Goal: Check status: Check status

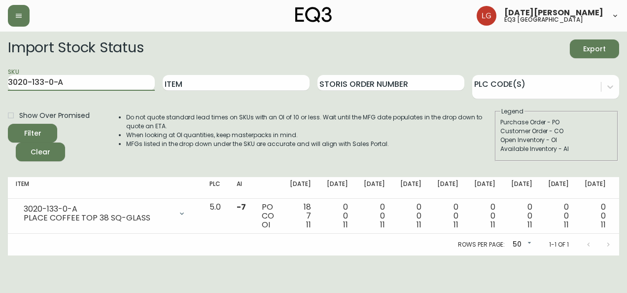
drag, startPoint x: 72, startPoint y: 79, endPoint x: 0, endPoint y: 70, distance: 72.6
click at [0, 70] on html "[DATE][PERSON_NAME] eq3 [GEOGRAPHIC_DATA] Import Stock Status Export SKU 3020-1…" at bounding box center [313, 127] width 627 height 255
click at [8, 124] on button "Filter" at bounding box center [32, 133] width 49 height 19
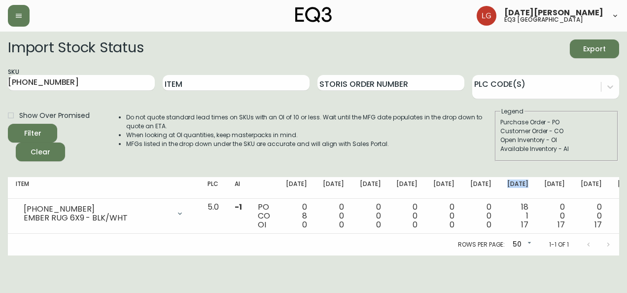
drag, startPoint x: 451, startPoint y: 188, endPoint x: 442, endPoint y: 183, distance: 10.6
click at [500, 183] on th "[DATE]" at bounding box center [518, 188] width 37 height 22
copy th "[DATE]"
drag, startPoint x: 85, startPoint y: 79, endPoint x: 0, endPoint y: 83, distance: 85.4
click at [0, 83] on html "[DATE][PERSON_NAME] eq3 [GEOGRAPHIC_DATA] Import Stock Status Export SKU [PHONE…" at bounding box center [313, 127] width 627 height 255
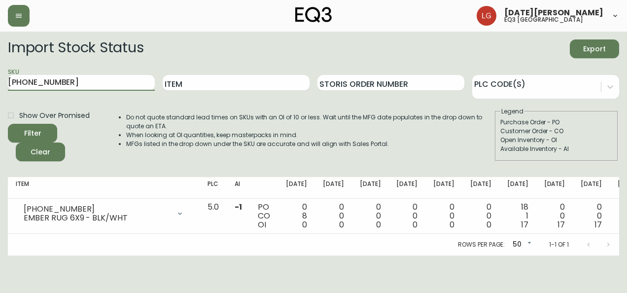
paste input "2"
click at [8, 124] on button "Filter" at bounding box center [32, 133] width 49 height 19
drag, startPoint x: 73, startPoint y: 79, endPoint x: -2, endPoint y: 93, distance: 76.3
click at [0, 93] on html "[DATE][PERSON_NAME] eq3 [GEOGRAPHIC_DATA] Import Stock Status Export SKU [PHONE…" at bounding box center [313, 127] width 627 height 255
paste input "7"
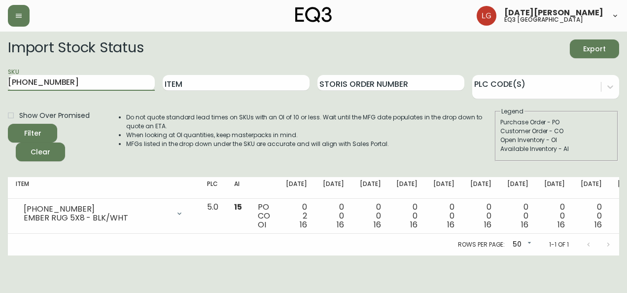
type input "[PHONE_NUMBER]"
click at [8, 124] on button "Filter" at bounding box center [32, 133] width 49 height 19
